Goal: Task Accomplishment & Management: Manage account settings

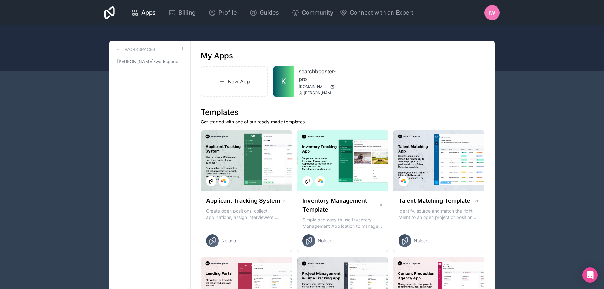
click at [488, 2] on div "Apps Billing Profile Guides Community Connect with an Expert iw Billing Profile…" at bounding box center [302, 12] width 406 height 25
click at [490, 7] on div "iw" at bounding box center [492, 12] width 15 height 15
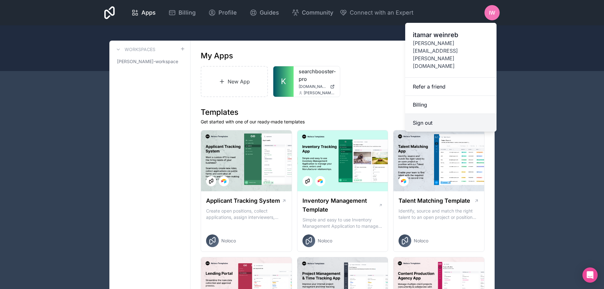
click at [417, 114] on button "Sign out" at bounding box center [450, 123] width 91 height 18
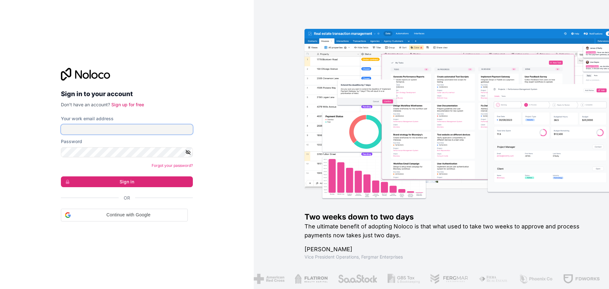
type input "**********"
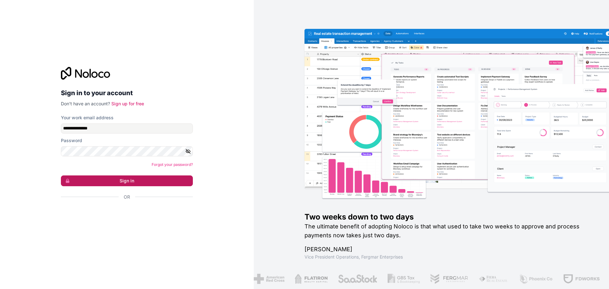
click at [122, 181] on button "Sign in" at bounding box center [127, 180] width 132 height 11
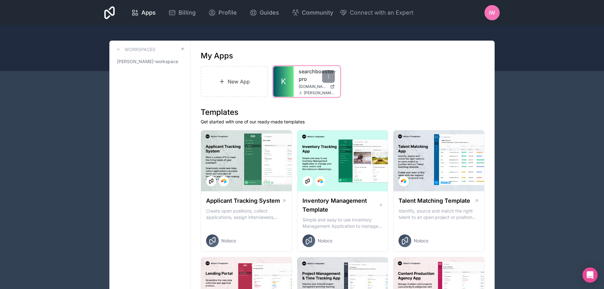
click at [312, 81] on link "searchbooster-pro" at bounding box center [317, 75] width 36 height 15
